Goal: Task Accomplishment & Management: Manage account settings

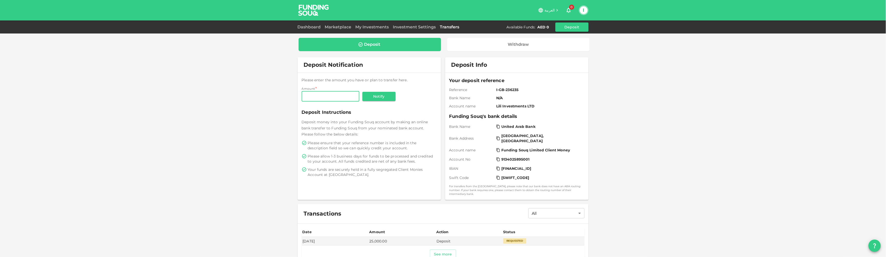
scroll to position [22, 0]
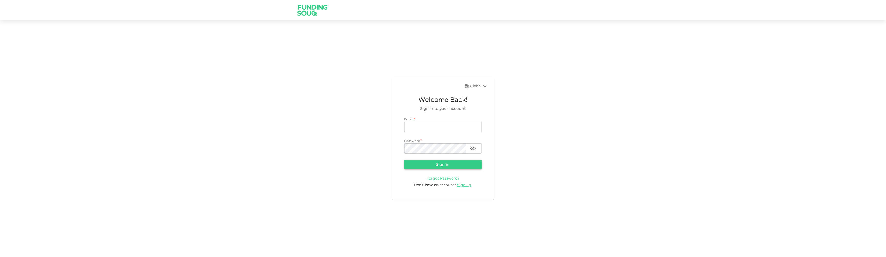
type input "[EMAIL_ADDRESS][DOMAIN_NAME]"
click at [450, 163] on button "Sign in" at bounding box center [443, 164] width 78 height 9
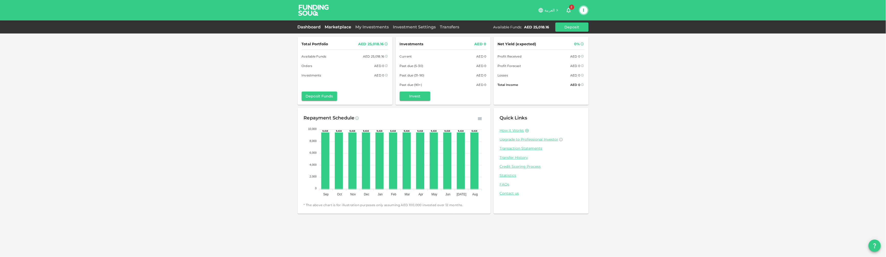
click at [349, 26] on link "Marketplace" at bounding box center [338, 27] width 31 height 5
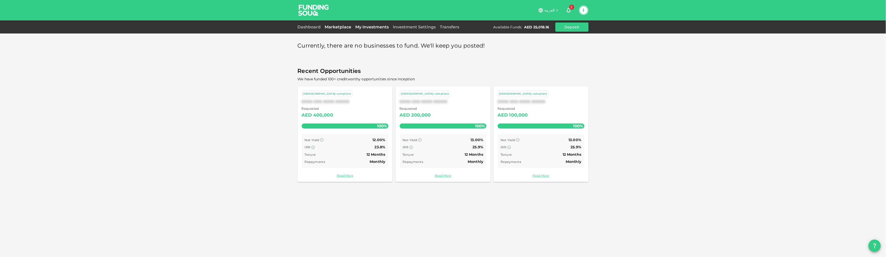
click at [361, 26] on link "My Investments" at bounding box center [373, 27] width 38 height 5
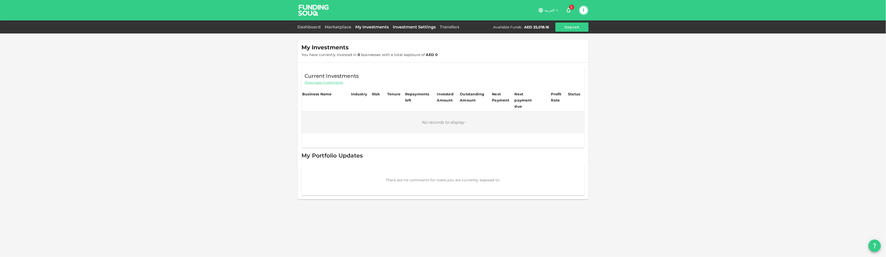
click at [411, 29] on link "Investment Settings" at bounding box center [414, 27] width 47 height 5
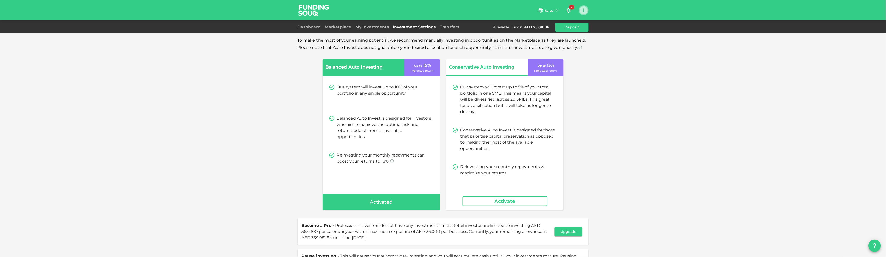
click at [587, 10] on button "I" at bounding box center [584, 10] width 8 height 8
click at [566, 49] on li "Sign Out" at bounding box center [563, 50] width 47 height 8
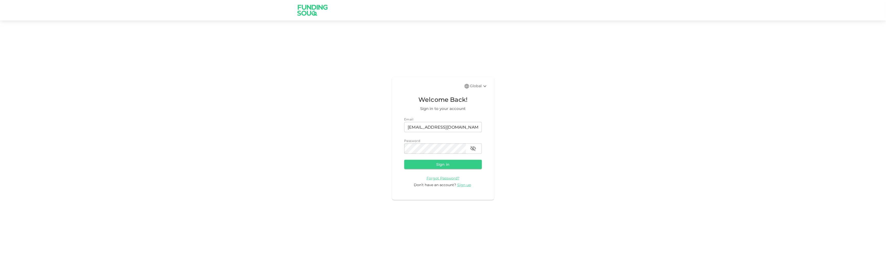
click at [453, 118] on div "Email" at bounding box center [443, 119] width 78 height 5
click at [452, 123] on input "[EMAIL_ADDRESS][DOMAIN_NAME]" at bounding box center [443, 127] width 78 height 10
type input "[EMAIL_ADDRESS][DOMAIN_NAME]"
click at [441, 163] on button "Sign in" at bounding box center [443, 164] width 78 height 9
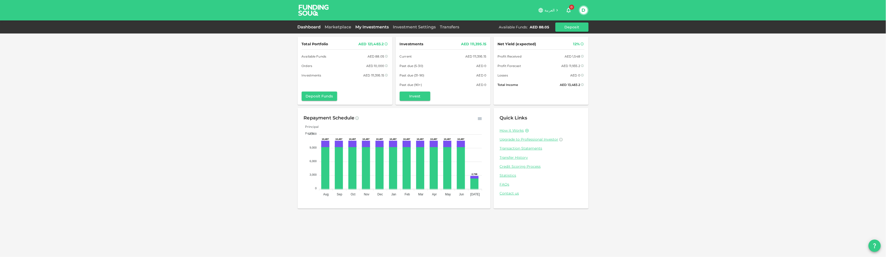
click at [367, 27] on link "My Investments" at bounding box center [373, 27] width 38 height 5
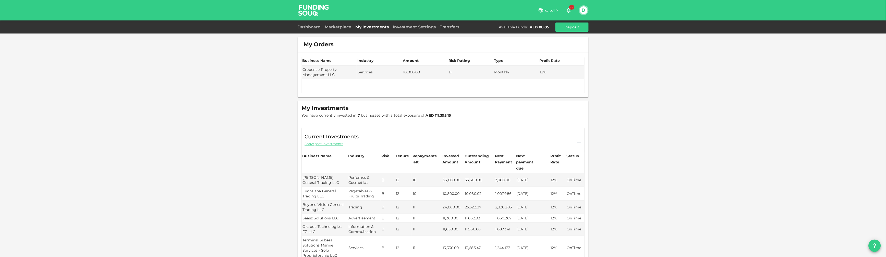
click at [582, 10] on button "D" at bounding box center [584, 10] width 8 height 8
click at [547, 52] on div "Sign Out" at bounding box center [550, 49] width 16 height 5
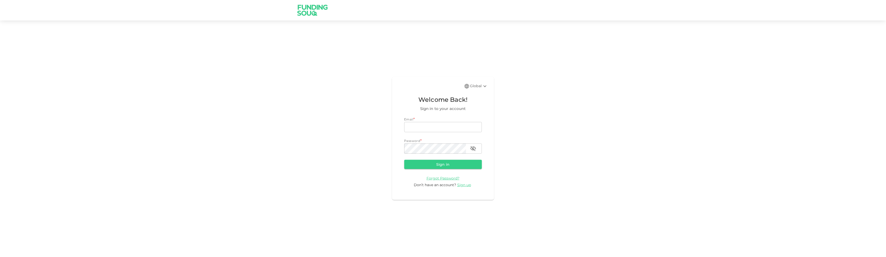
type input "[EMAIL_ADDRESS][DOMAIN_NAME]"
